Goal: Navigation & Orientation: Find specific page/section

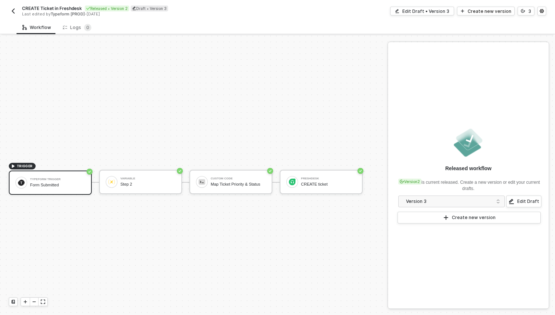
scroll to position [14, 0]
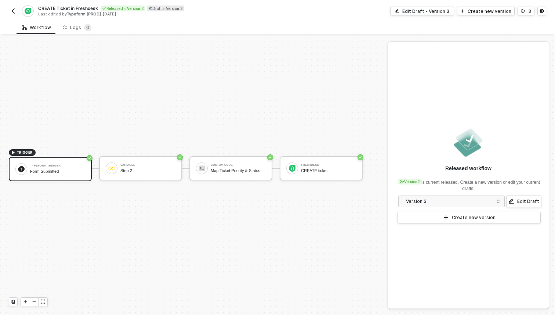
click at [14, 12] on img "button" at bounding box center [13, 11] width 6 height 6
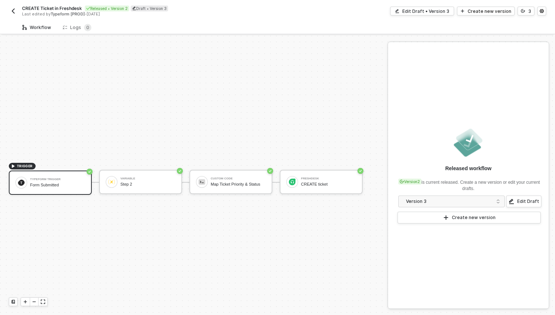
scroll to position [14, 0]
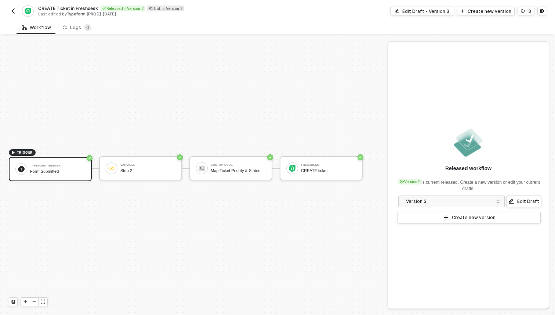
click at [17, 12] on button "button" at bounding box center [13, 11] width 9 height 9
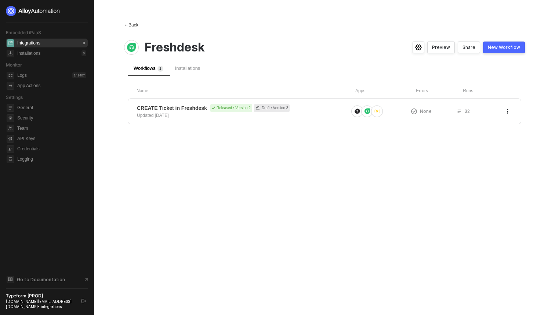
click at [133, 27] on div "← Back" at bounding box center [131, 25] width 14 height 6
click at [130, 23] on div "← Back" at bounding box center [131, 25] width 14 height 6
